Goal: Navigation & Orientation: Understand site structure

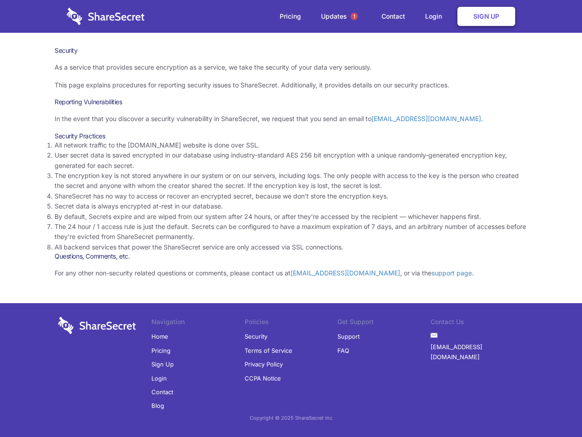
click at [291, 218] on li "By default, Secrets expire and are wiped from our system after 24 hours, or aft…" at bounding box center [291, 217] width 473 height 10
click at [354, 16] on span "1" at bounding box center [354, 16] width 7 height 7
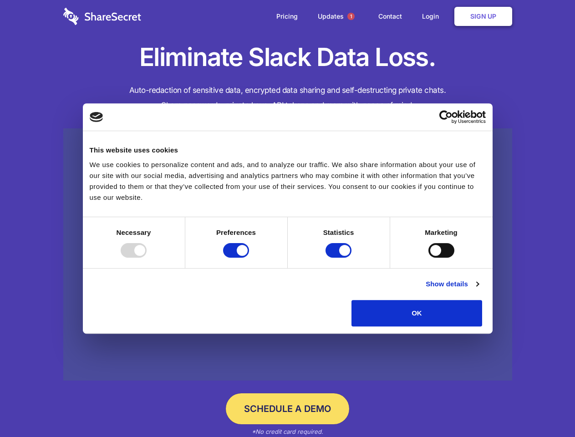
click at [146, 257] on div at bounding box center [134, 250] width 26 height 15
click at [249, 257] on input "Preferences" at bounding box center [236, 250] width 26 height 15
checkbox input "false"
click at [339, 257] on input "Statistics" at bounding box center [338, 250] width 26 height 15
checkbox input "false"
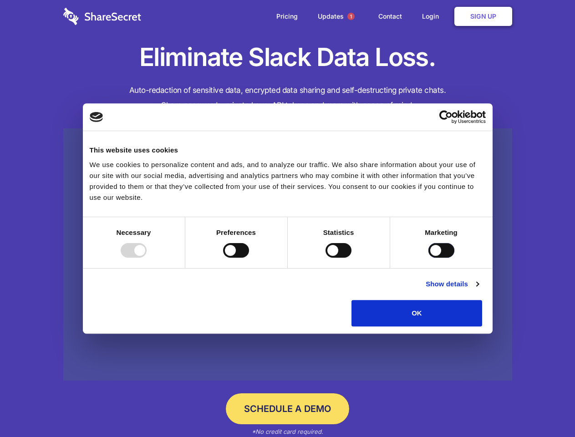
click at [428, 257] on input "Marketing" at bounding box center [441, 250] width 26 height 15
checkbox input "true"
click at [478, 289] on link "Show details" at bounding box center [451, 283] width 53 height 11
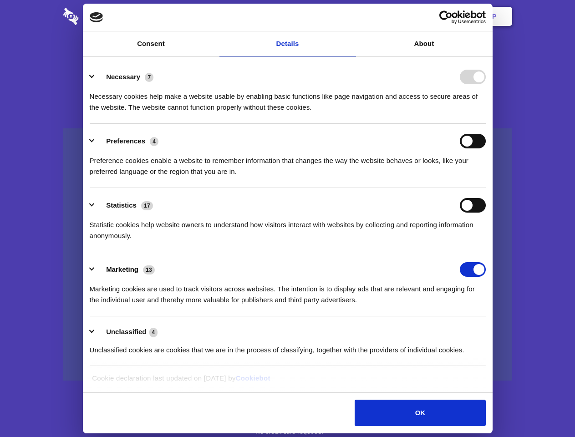
click at [489, 329] on ul "Necessary 7 Necessary cookies help make a website usable by enabling basic func…" at bounding box center [287, 213] width 404 height 307
click at [350, 16] on span "1" at bounding box center [350, 16] width 7 height 7
